Goal: Task Accomplishment & Management: Complete application form

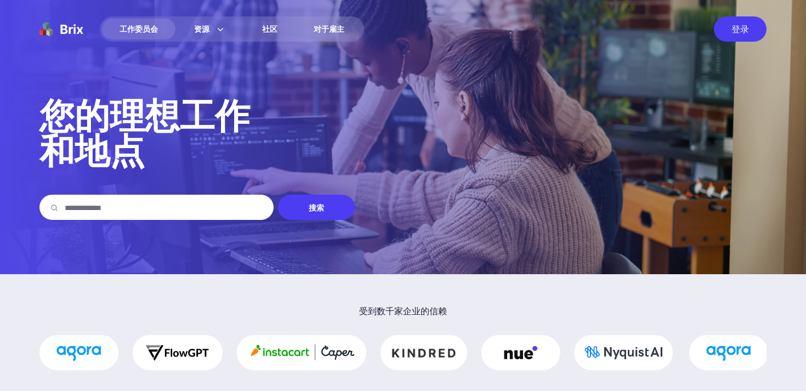
click at [97, 205] on input "text" at bounding box center [164, 207] width 198 height 25
type input "**"
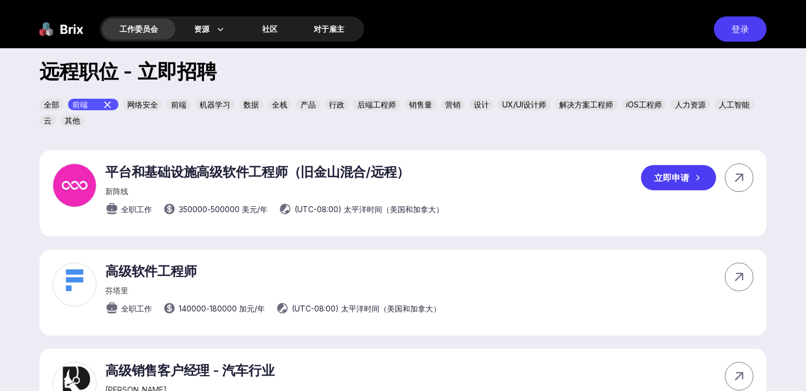
scroll to position [366, 0]
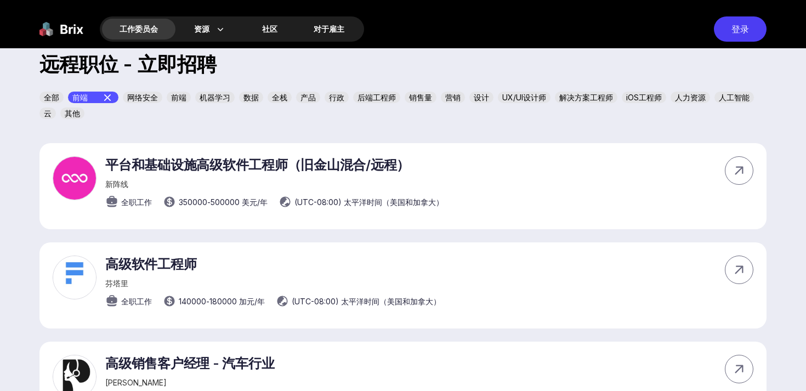
click at [177, 96] on font "前端" at bounding box center [178, 97] width 15 height 9
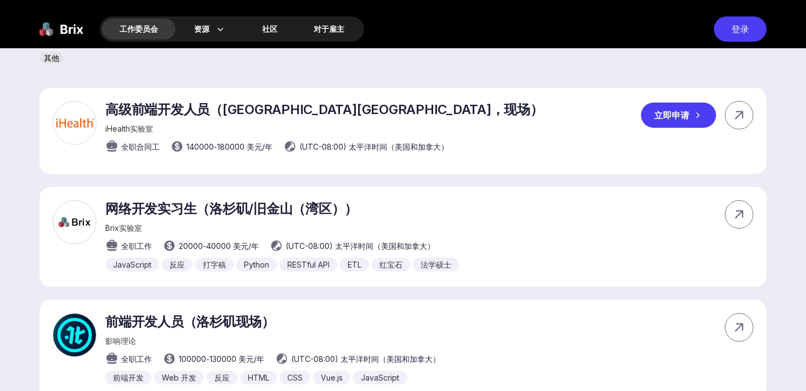
scroll to position [426, 0]
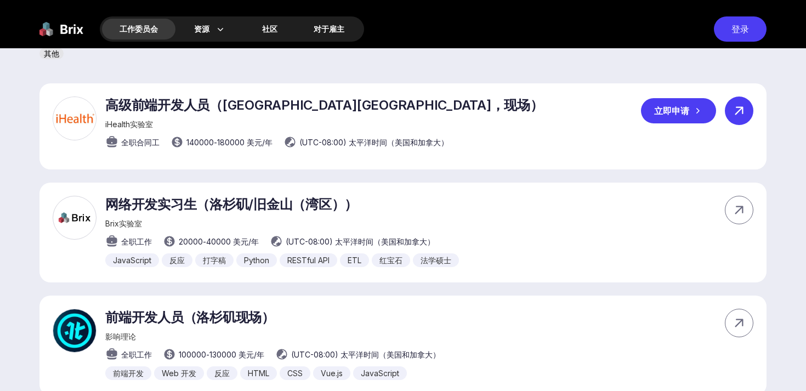
click at [739, 109] on icon at bounding box center [739, 111] width 16 height 16
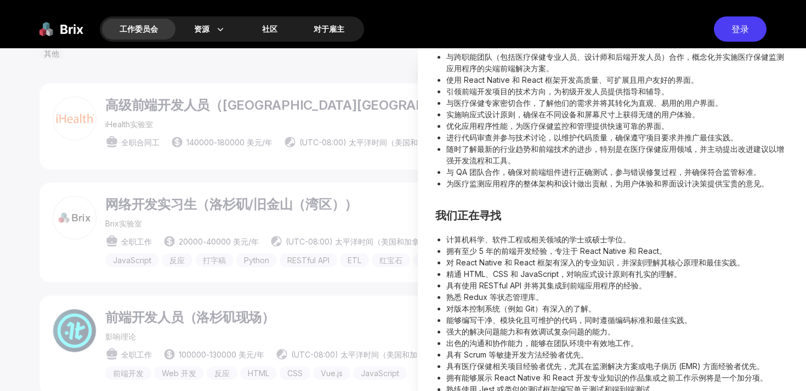
scroll to position [325, 0]
click at [339, 280] on div at bounding box center [403, 219] width 806 height 343
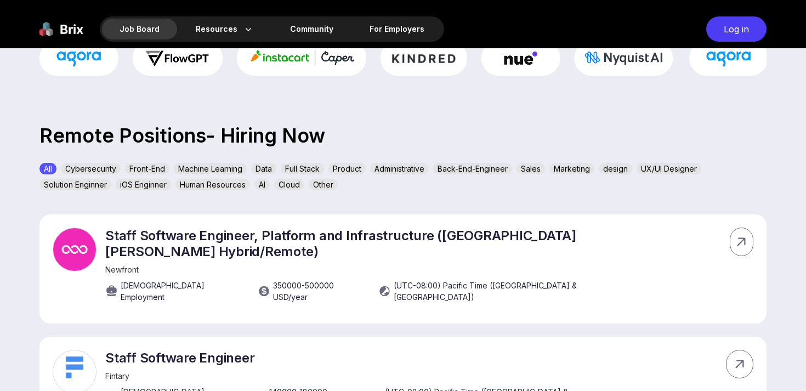
scroll to position [314, 0]
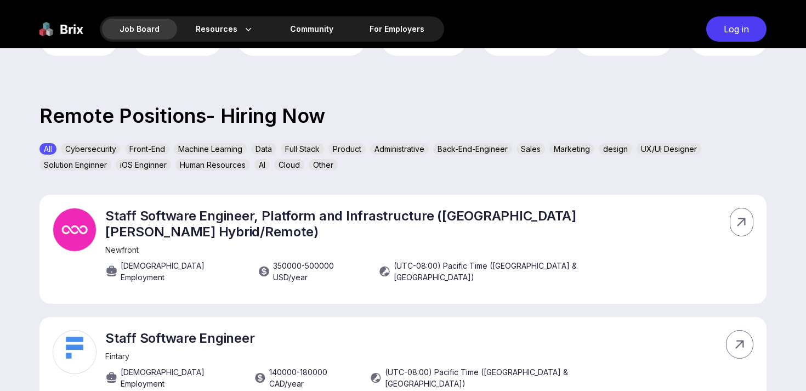
click at [142, 149] on div "Front-End" at bounding box center [147, 149] width 44 height 12
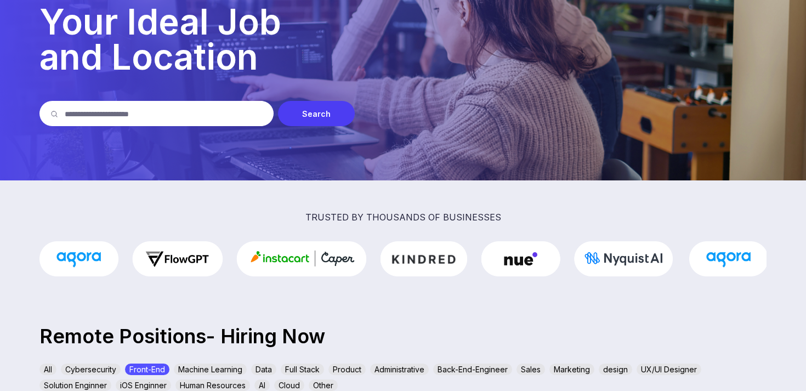
scroll to position [19, 0]
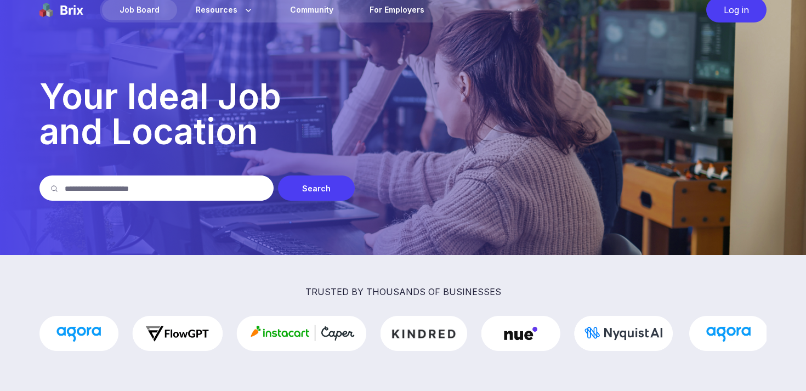
click at [86, 186] on input "text" at bounding box center [164, 187] width 198 height 25
type input "******"
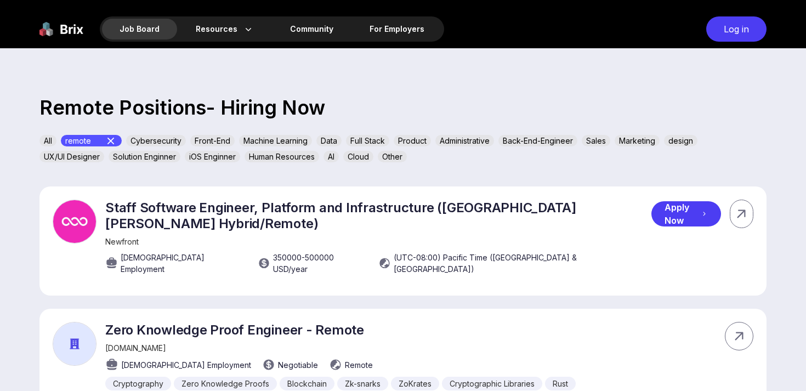
scroll to position [329, 0]
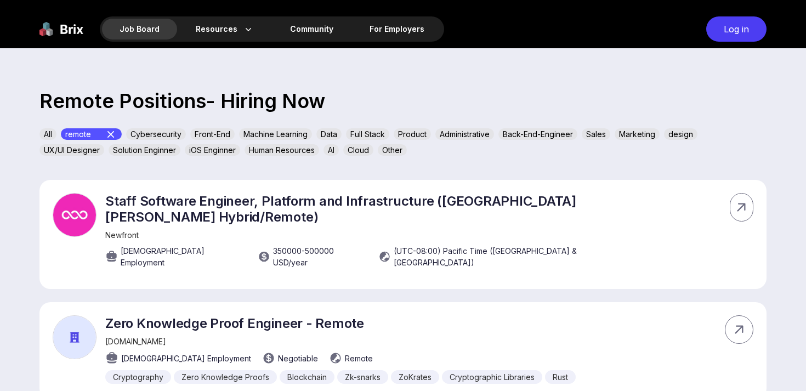
click at [212, 135] on div "Front-End" at bounding box center [212, 134] width 44 height 12
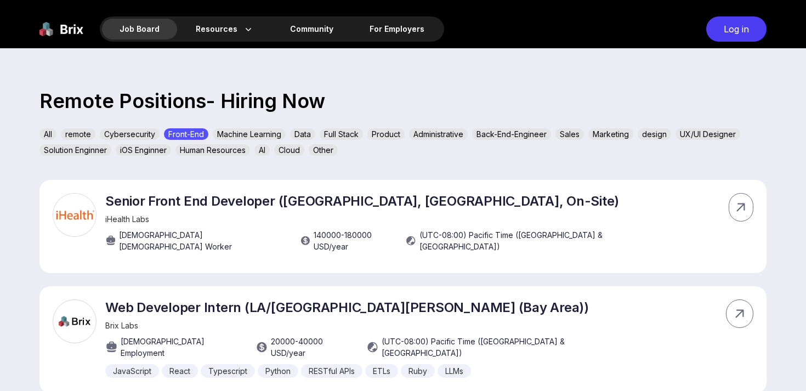
click at [77, 132] on div "remote" at bounding box center [78, 134] width 35 height 12
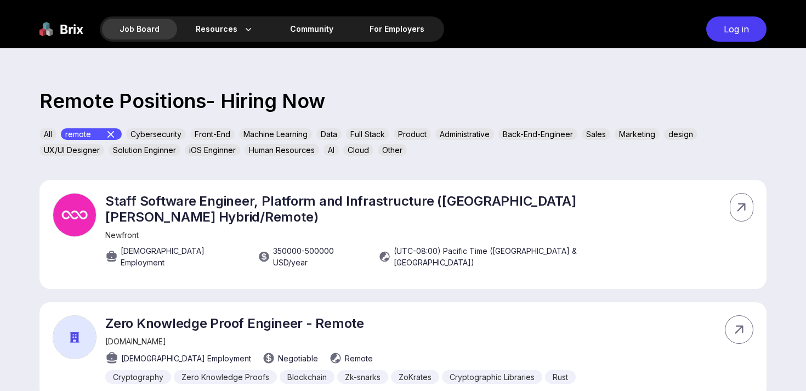
click at [210, 134] on div "Front-End" at bounding box center [212, 134] width 44 height 12
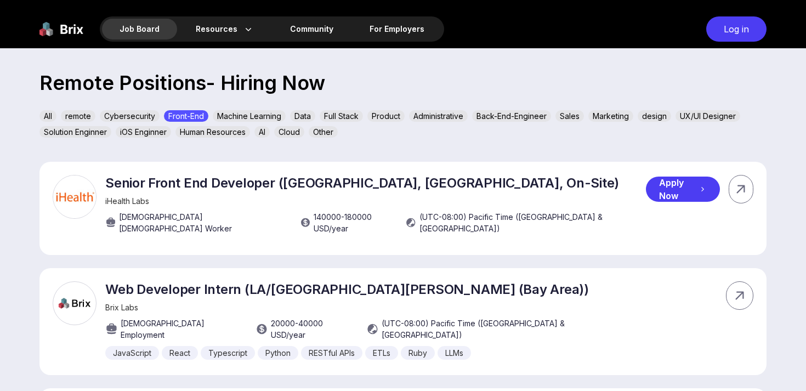
scroll to position [350, 0]
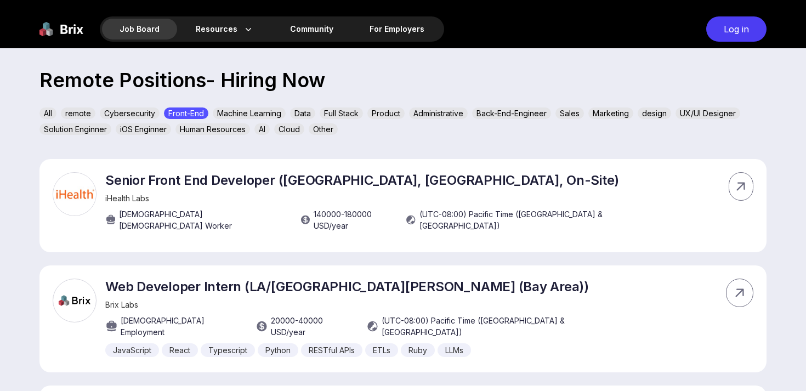
click at [74, 111] on div "remote" at bounding box center [78, 113] width 35 height 12
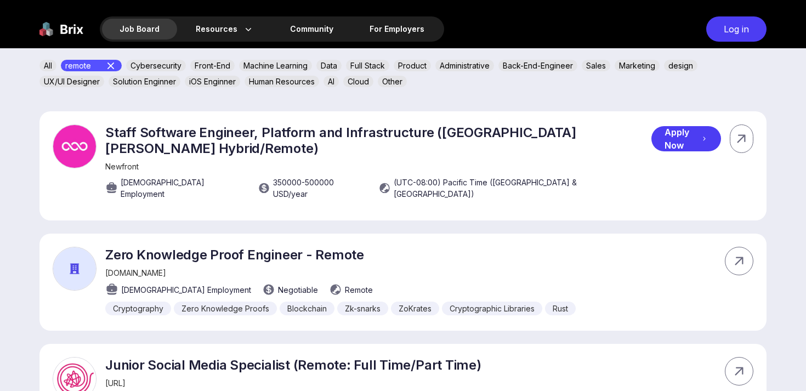
scroll to position [399, 0]
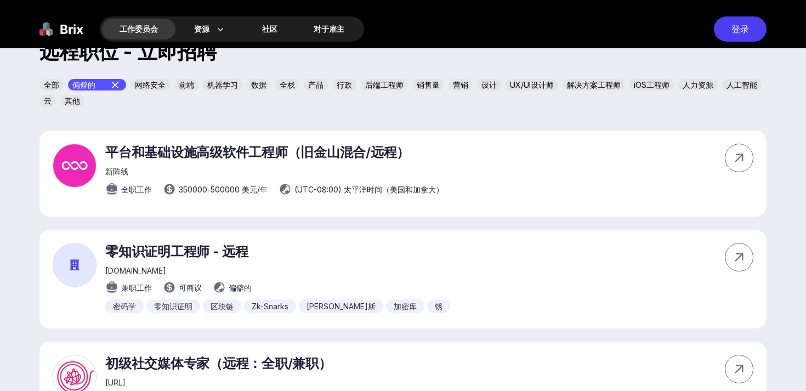
scroll to position [371, 0]
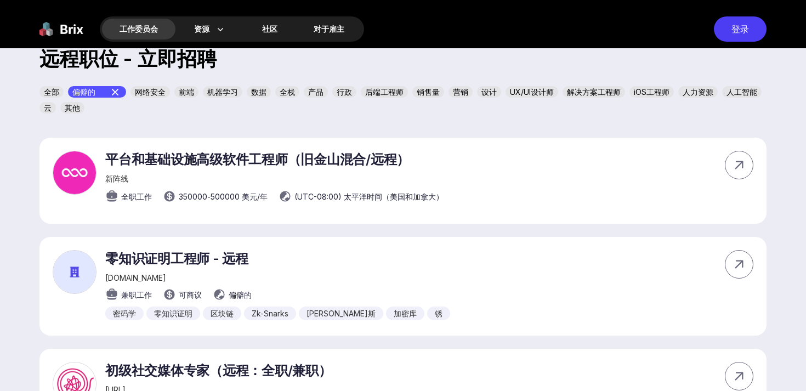
click at [188, 94] on font "前端" at bounding box center [186, 91] width 15 height 9
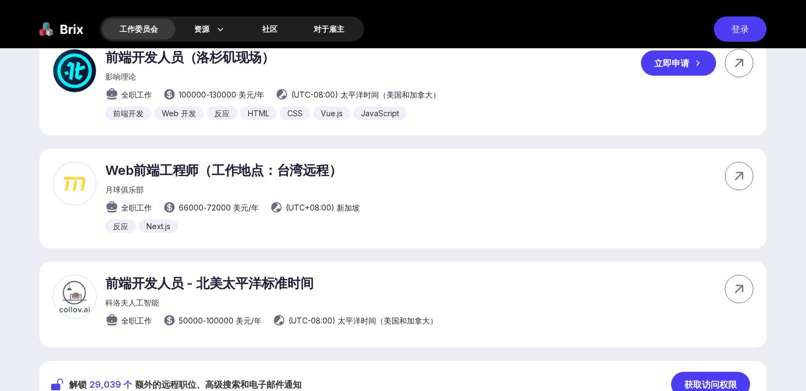
scroll to position [690, 0]
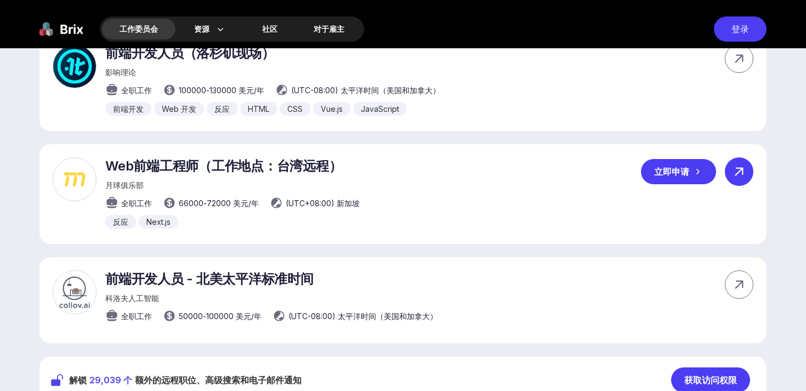
click at [739, 176] on icon at bounding box center [739, 171] width 16 height 16
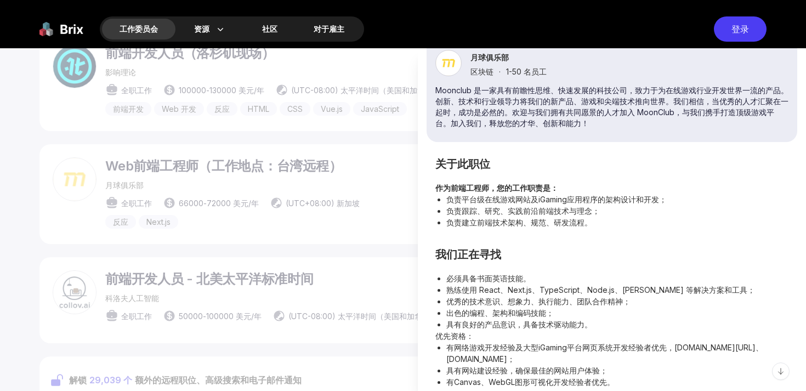
scroll to position [0, 0]
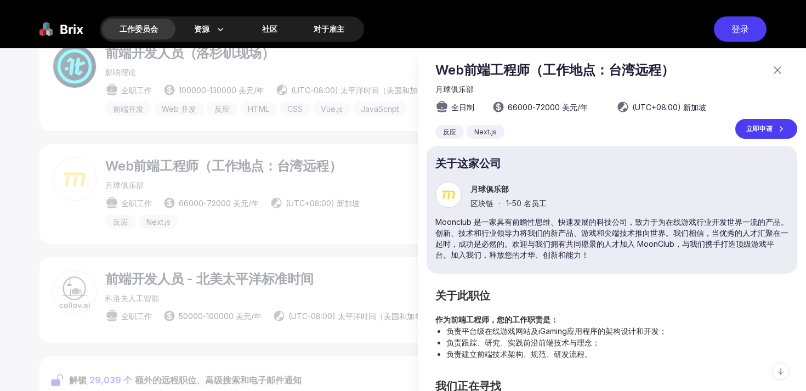
click at [761, 131] on font "立即申请" at bounding box center [759, 128] width 26 height 8
click at [301, 140] on div at bounding box center [403, 219] width 806 height 343
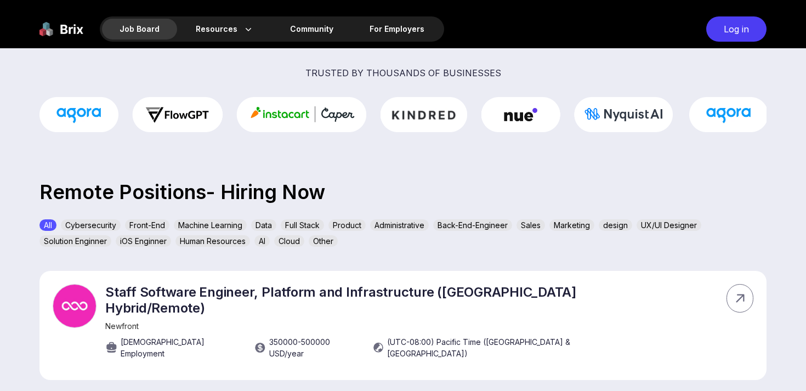
scroll to position [240, 0]
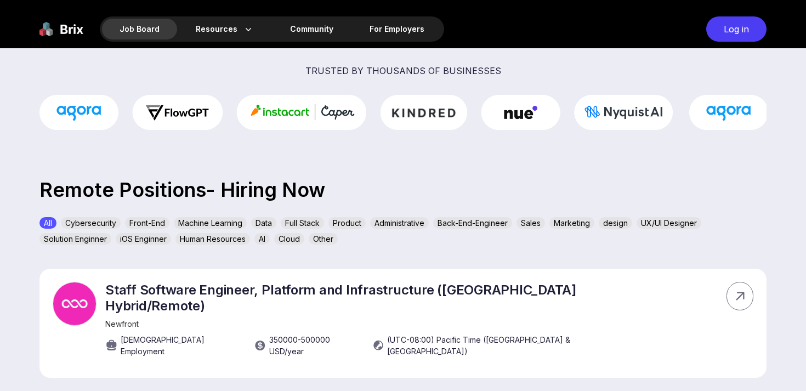
click at [145, 222] on div "Front-End" at bounding box center [147, 223] width 44 height 12
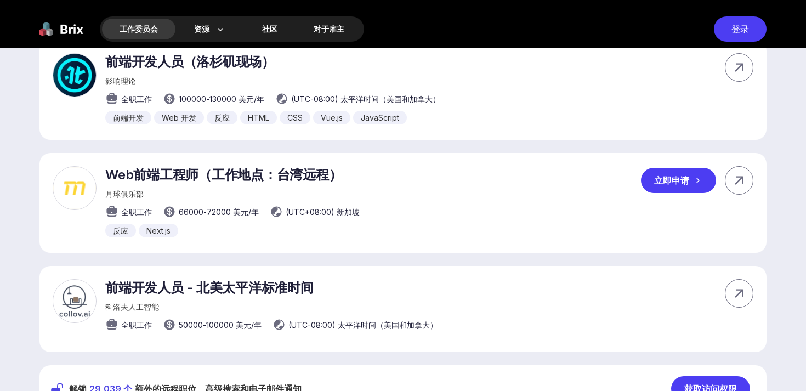
scroll to position [673, 0]
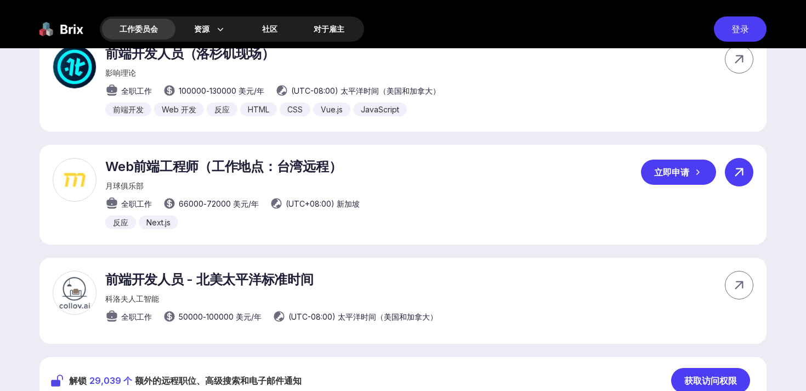
click at [740, 175] on icon at bounding box center [739, 172] width 16 height 16
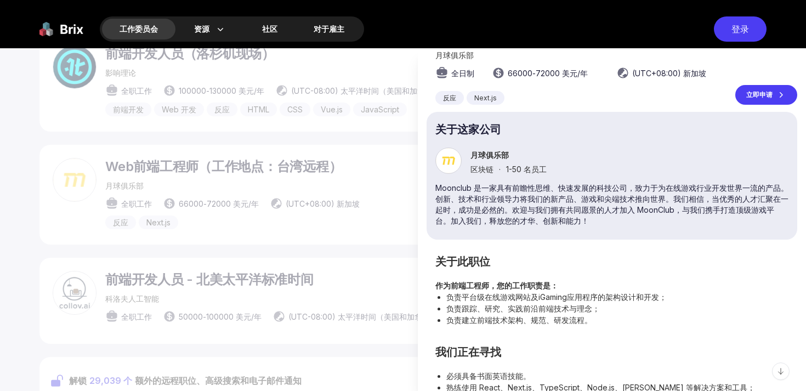
scroll to position [4, 0]
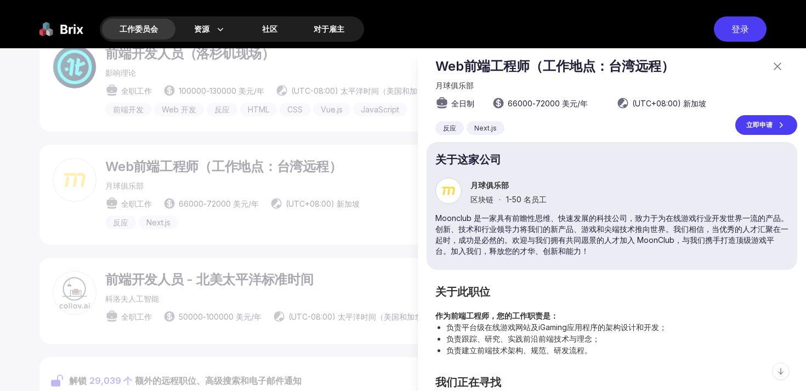
click at [762, 128] on font "立即申请" at bounding box center [759, 125] width 26 height 8
click at [457, 24] on div "工作委员会 资源 关于我们 博客 社区 对于雇主 登录" at bounding box center [403, 24] width 806 height 48
click at [24, 131] on div at bounding box center [403, 219] width 806 height 343
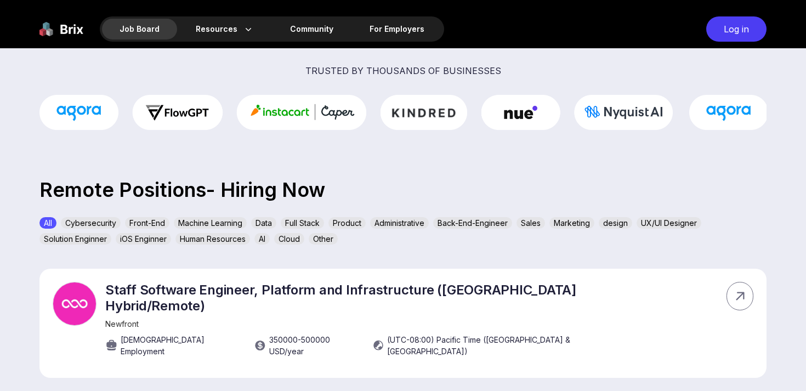
scroll to position [368, 0]
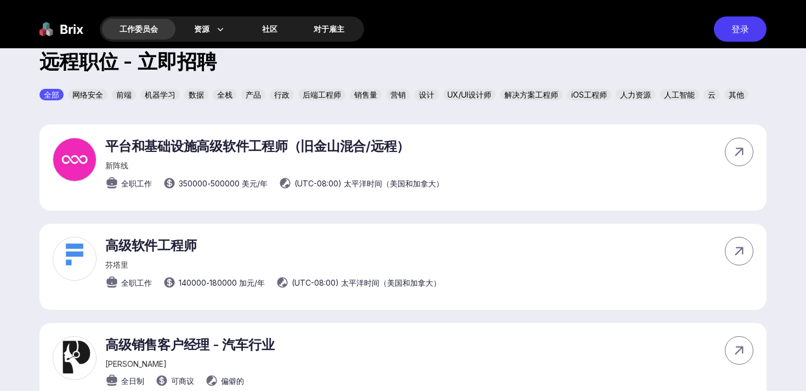
click at [123, 93] on font "前端" at bounding box center [123, 94] width 15 height 9
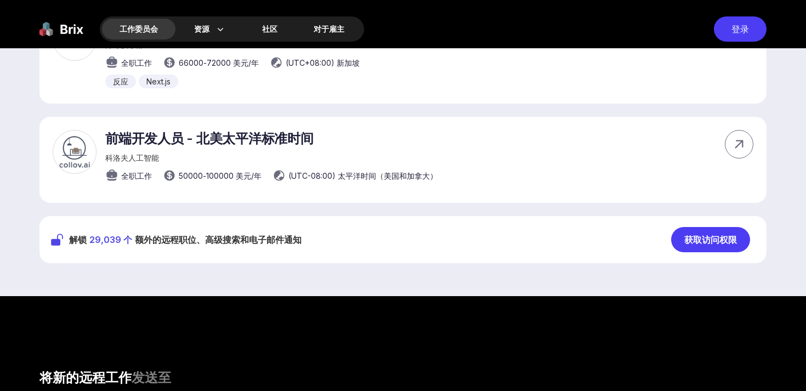
scroll to position [816, 0]
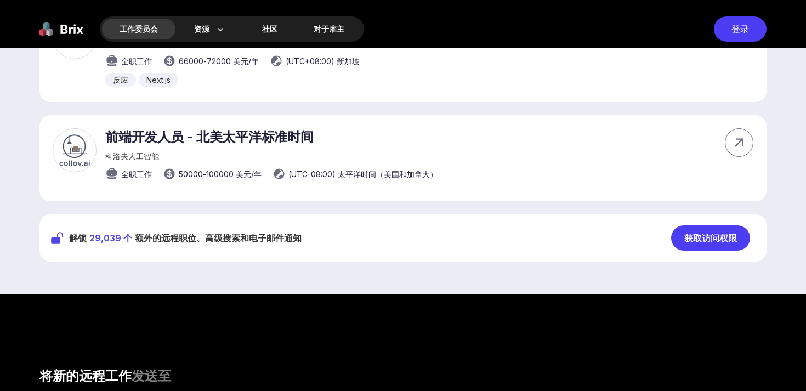
click at [709, 243] on font "获取访问权限" at bounding box center [710, 238] width 53 height 11
